Goal: Transaction & Acquisition: Purchase product/service

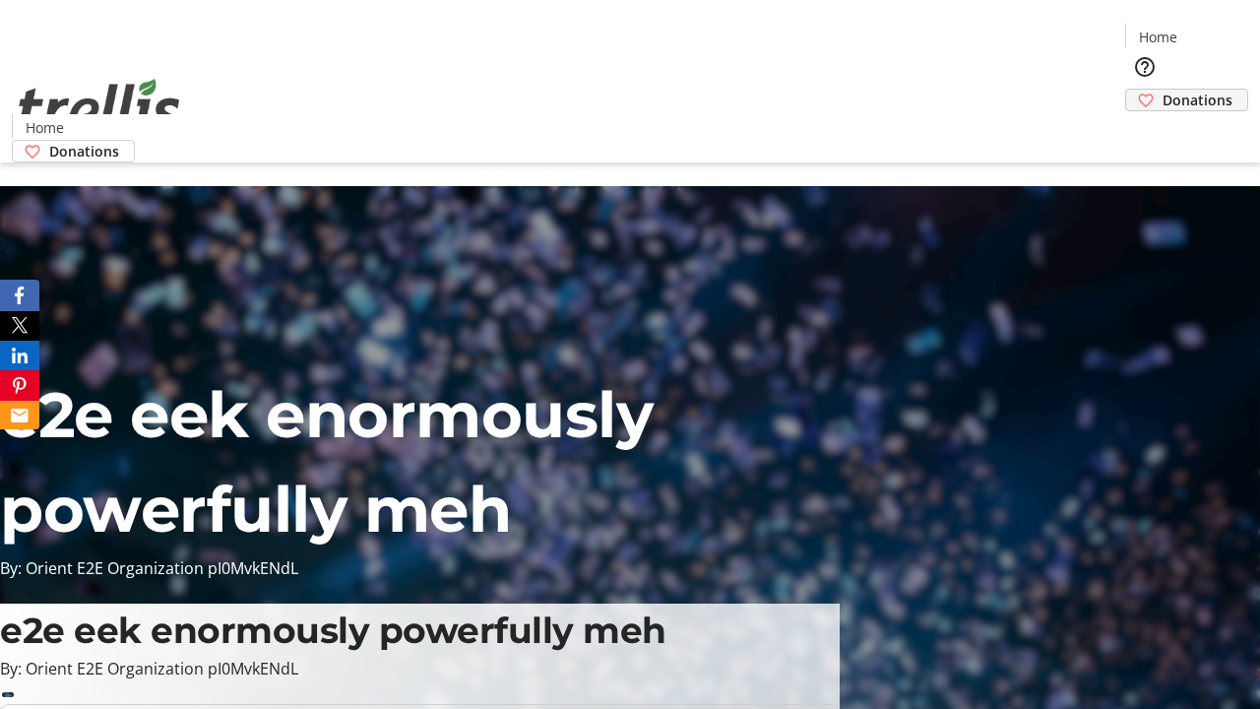
click at [1163, 90] on span "Donations" at bounding box center [1198, 100] width 70 height 21
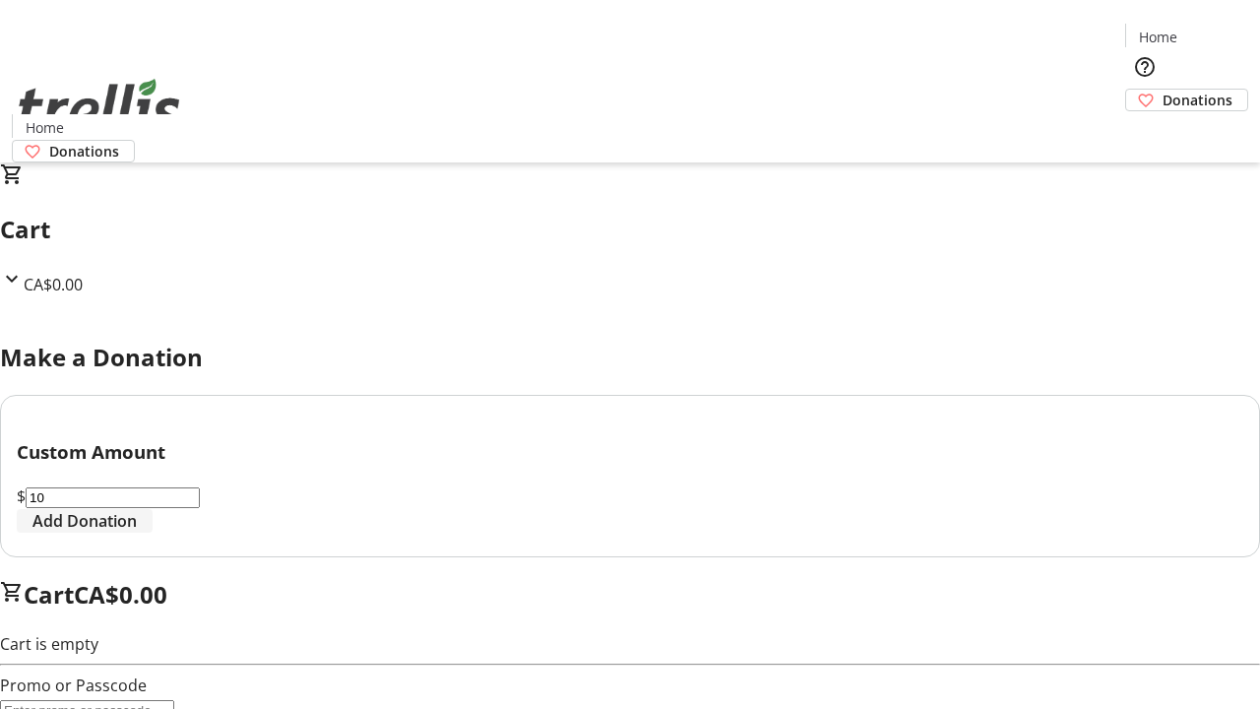
click at [137, 533] on span "Add Donation" at bounding box center [84, 521] width 104 height 24
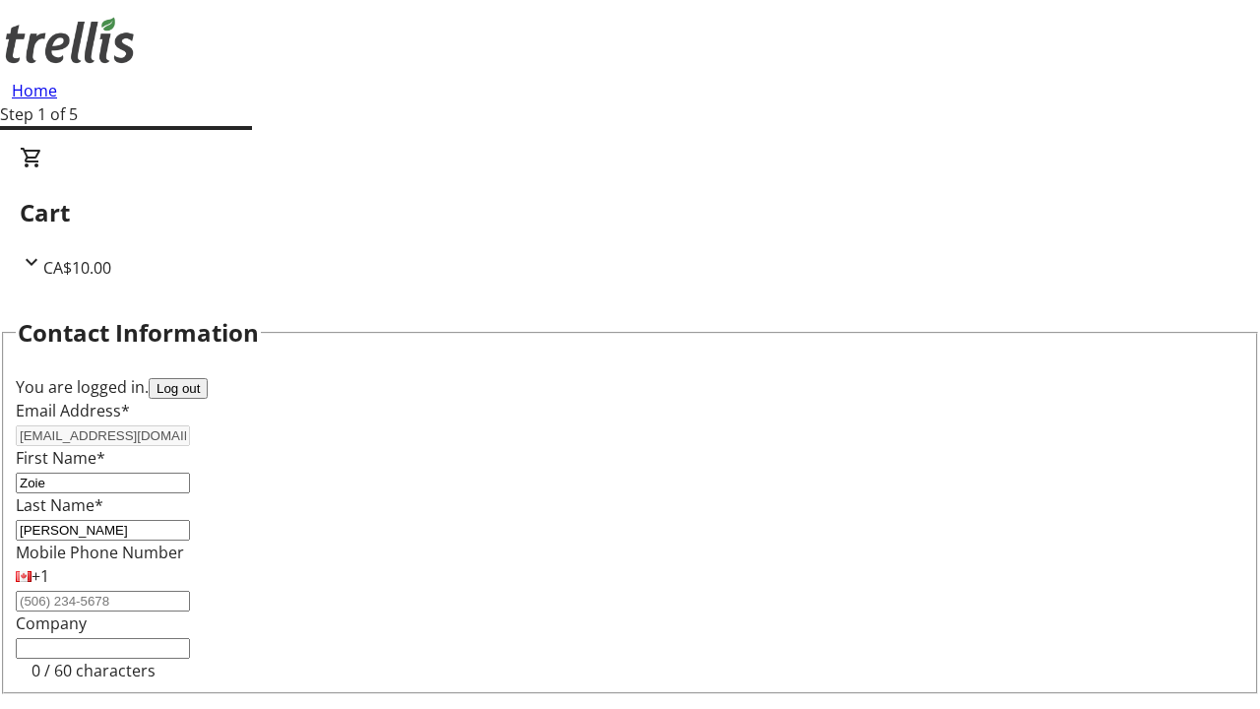
select select "CA"
select select "BC"
type input "Kelowna"
type input "V1Y 0C2"
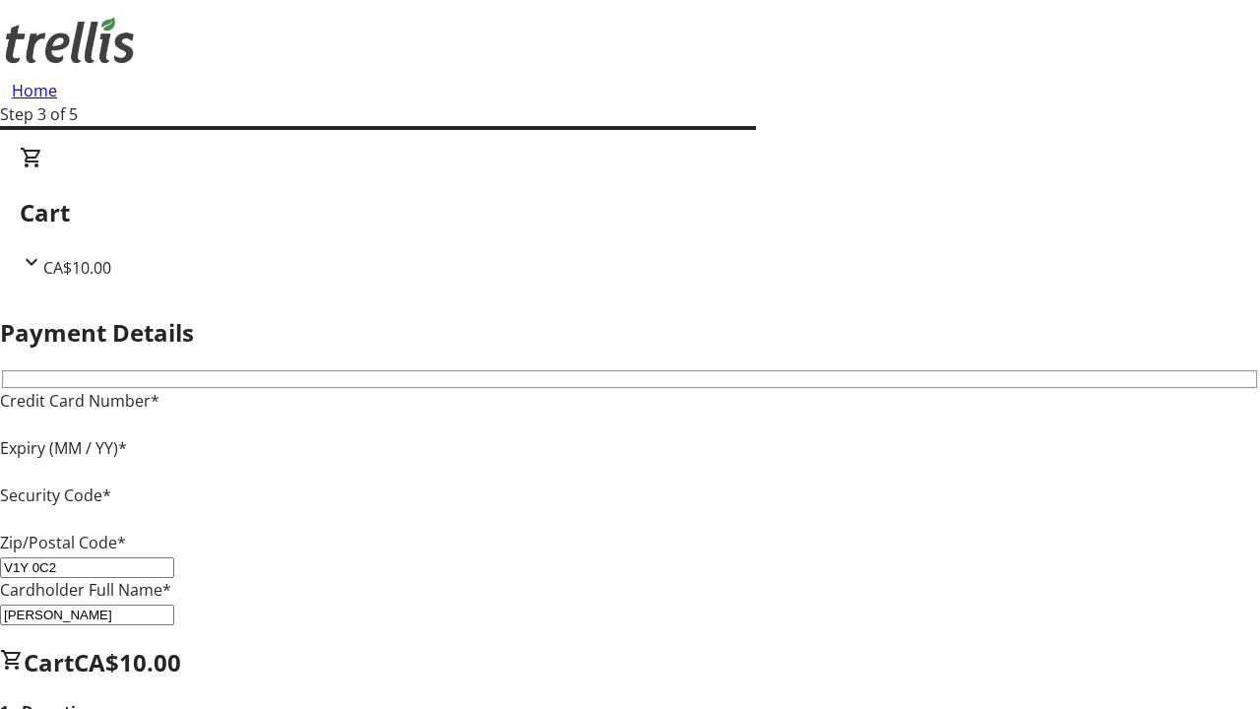
type input "V1Y 0C2"
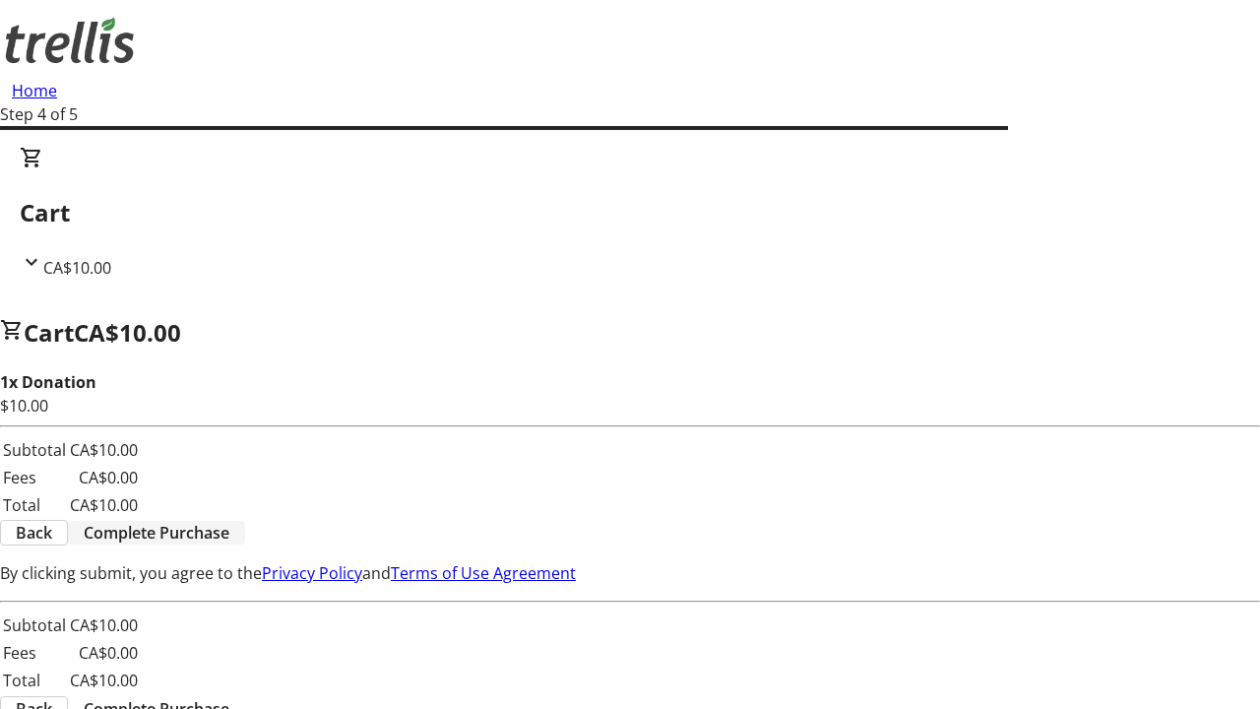
click at [229, 521] on span "Complete Purchase" at bounding box center [157, 533] width 146 height 24
